Goal: Task Accomplishment & Management: Use online tool/utility

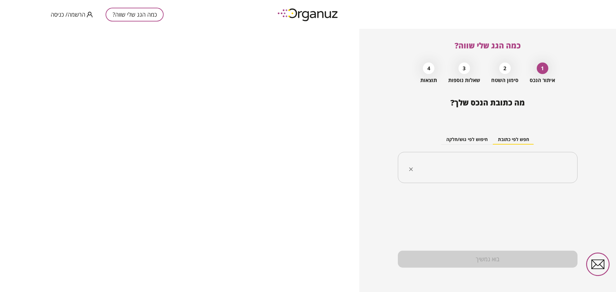
click at [492, 165] on input "text" at bounding box center [491, 168] width 160 height 16
click at [75, 13] on span "הרשמה/ כניסה" at bounding box center [68, 14] width 35 height 6
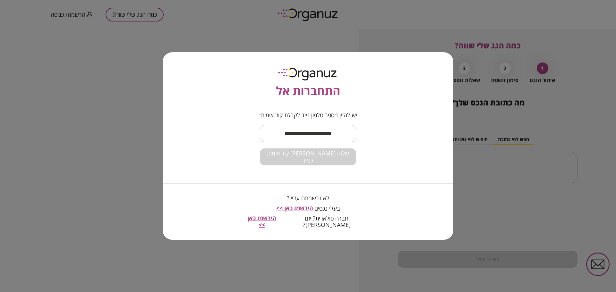
click at [318, 136] on input "text" at bounding box center [308, 133] width 96 height 19
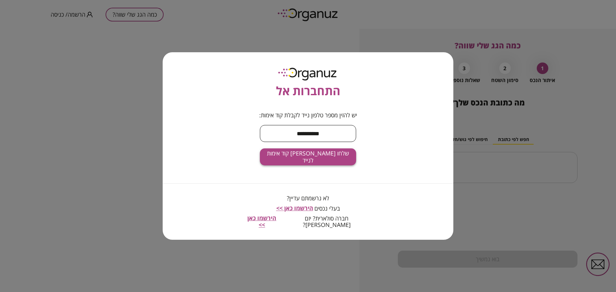
type input "**********"
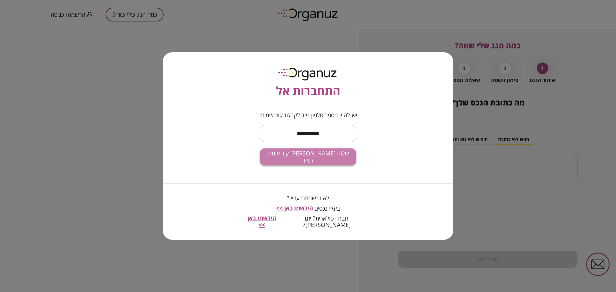
click at [308, 159] on span "שלחו [PERSON_NAME] קוד אימות לנייד" at bounding box center [308, 157] width 86 height 14
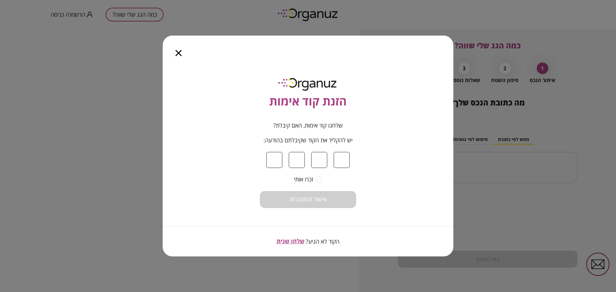
type input "*"
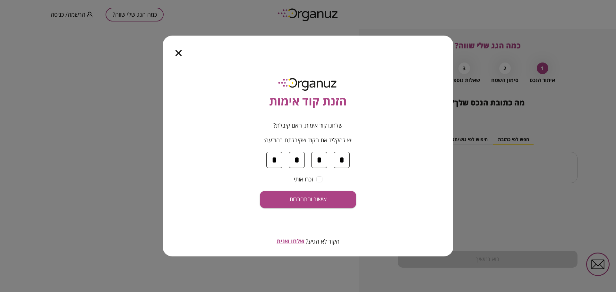
type input "*"
click at [318, 196] on span "אישור והתחברות" at bounding box center [308, 199] width 37 height 7
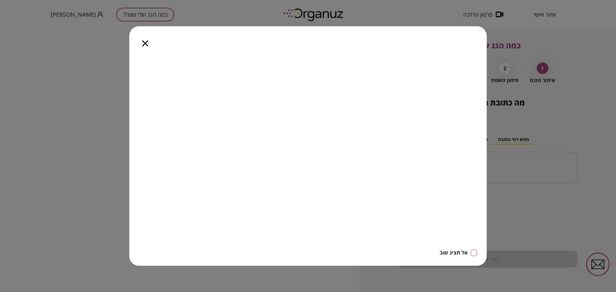
click at [147, 43] on icon "button" at bounding box center [145, 43] width 6 height 6
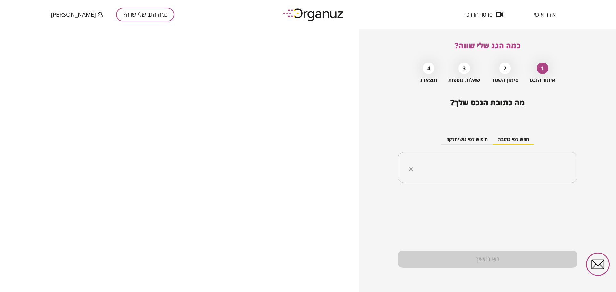
click at [509, 164] on input "text" at bounding box center [491, 168] width 160 height 16
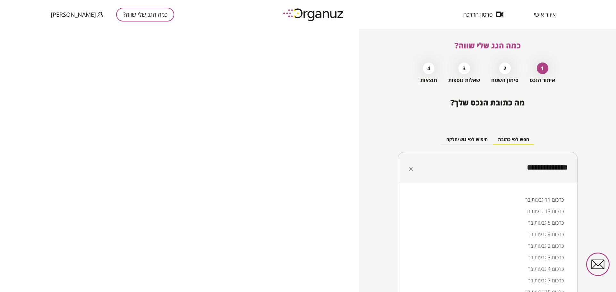
type input "**********"
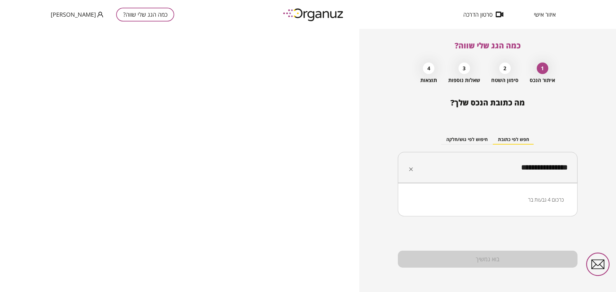
click at [542, 203] on li "כרכום 4 גבעות בר" at bounding box center [487, 200] width 163 height 12
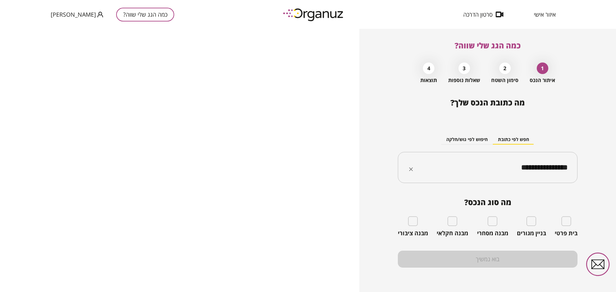
type input "**********"
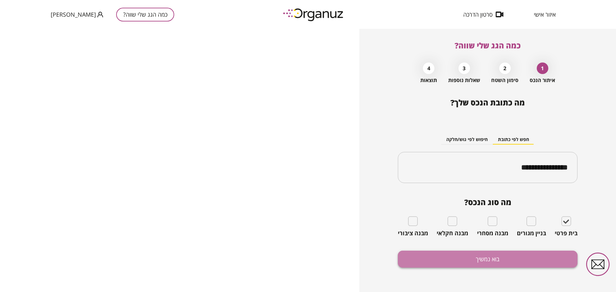
click at [438, 254] on button "בוא נמשיך" at bounding box center [488, 259] width 180 height 17
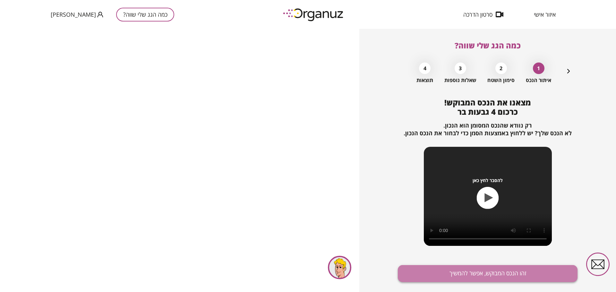
click at [489, 272] on button "זהו הנכס המבוקש, אפשר להמשיך" at bounding box center [488, 273] width 180 height 17
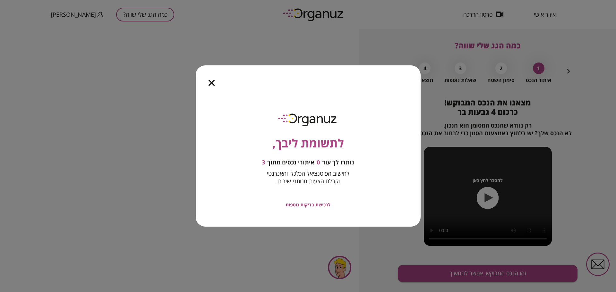
click at [213, 85] on icon "button" at bounding box center [212, 83] width 6 height 6
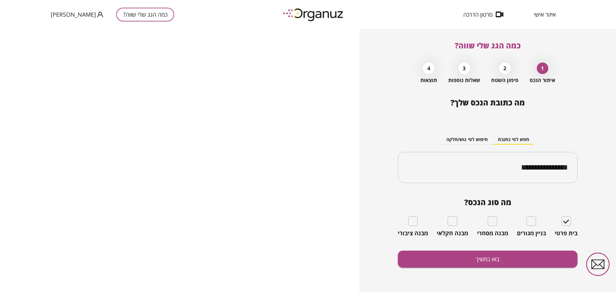
click at [71, 14] on span "[PERSON_NAME]" at bounding box center [73, 14] width 45 height 6
click at [71, 14] on div at bounding box center [308, 146] width 616 height 292
click at [546, 15] on span "איזור אישי" at bounding box center [545, 14] width 22 height 6
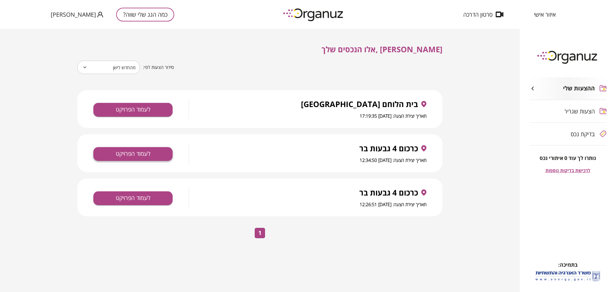
click at [153, 151] on button "לעמוד הפרויקט" at bounding box center [132, 154] width 79 height 14
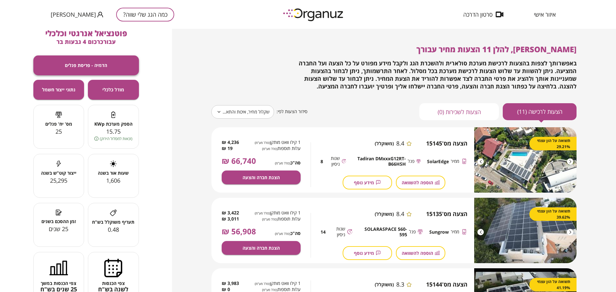
click at [109, 64] on button "הדמיה - פריסת פנלים" at bounding box center [86, 66] width 106 height 20
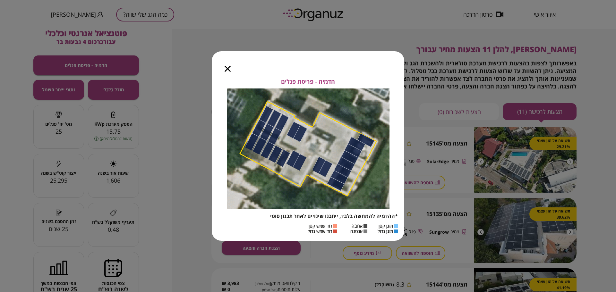
click at [228, 71] on icon "button" at bounding box center [228, 69] width 6 height 6
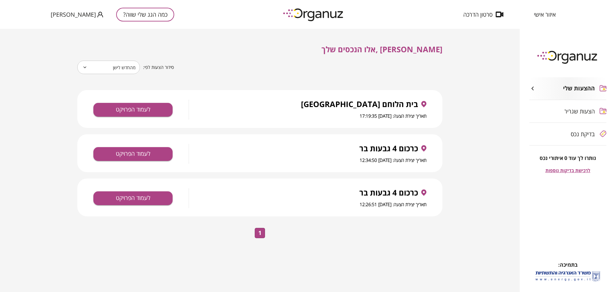
click at [366, 109] on span "בית הלוחם [GEOGRAPHIC_DATA]" at bounding box center [359, 104] width 117 height 9
click at [138, 108] on button "לעמוד הפרויקט" at bounding box center [132, 110] width 79 height 14
click at [370, 94] on div "בית הלוחם [GEOGRAPHIC_DATA] תאריך יצירת הצעה: [DATE] 17:19:35 לעמוד הפרויקט" at bounding box center [259, 109] width 365 height 38
click at [374, 108] on span "בית הלוחם [GEOGRAPHIC_DATA]" at bounding box center [359, 104] width 117 height 9
click at [148, 108] on button "לעמוד הפרויקט" at bounding box center [132, 110] width 79 height 14
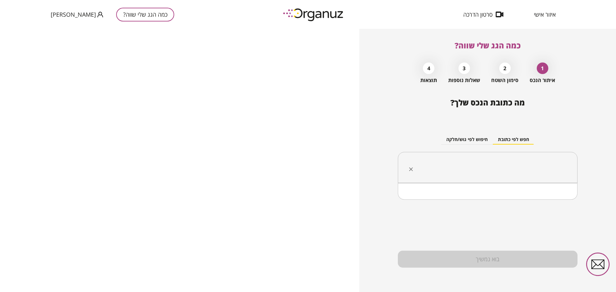
click at [477, 162] on input "text" at bounding box center [491, 168] width 160 height 16
click at [519, 202] on li "בית הלוחם [GEOGRAPHIC_DATA]" at bounding box center [487, 200] width 163 height 12
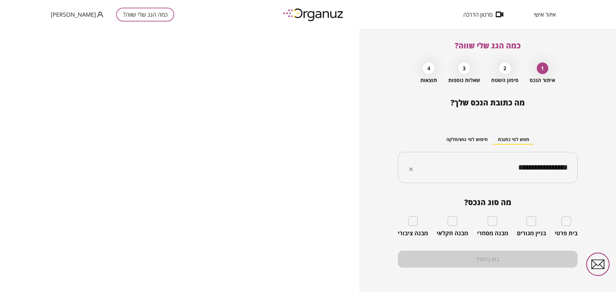
type input "**********"
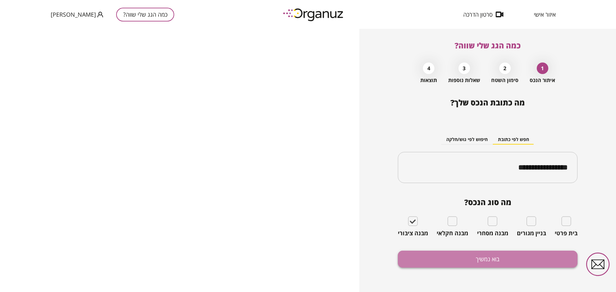
click at [481, 260] on button "בוא נמשיך" at bounding box center [488, 259] width 180 height 17
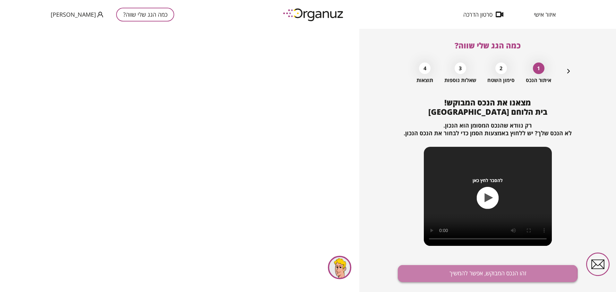
click at [453, 275] on button "זהו הנכס המבוקש, אפשר להמשיך" at bounding box center [488, 273] width 180 height 17
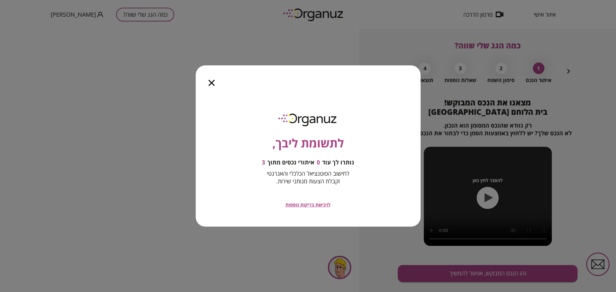
click at [212, 83] on icon "button" at bounding box center [212, 83] width 6 height 6
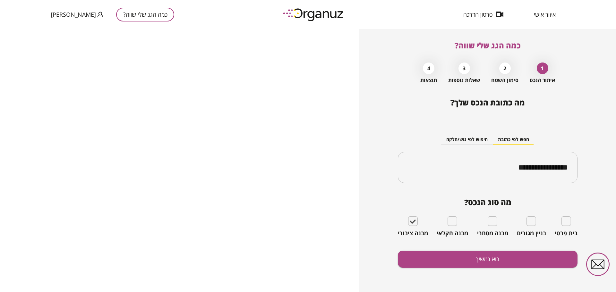
click at [67, 15] on span "[PERSON_NAME]" at bounding box center [73, 14] width 45 height 6
click at [65, 26] on li "התנתק" at bounding box center [63, 27] width 25 height 12
click at [483, 260] on button "בוא נמשיך" at bounding box center [488, 259] width 180 height 17
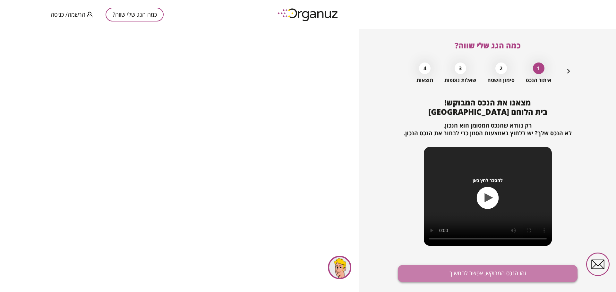
click at [474, 272] on button "זהו הנכס המבוקש, אפשר להמשיך" at bounding box center [488, 273] width 180 height 17
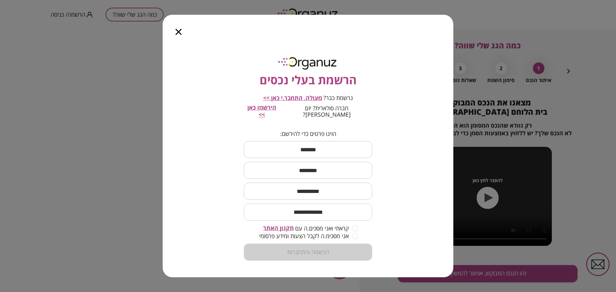
click at [178, 35] on icon "button" at bounding box center [179, 32] width 6 height 6
